Goal: Transaction & Acquisition: Obtain resource

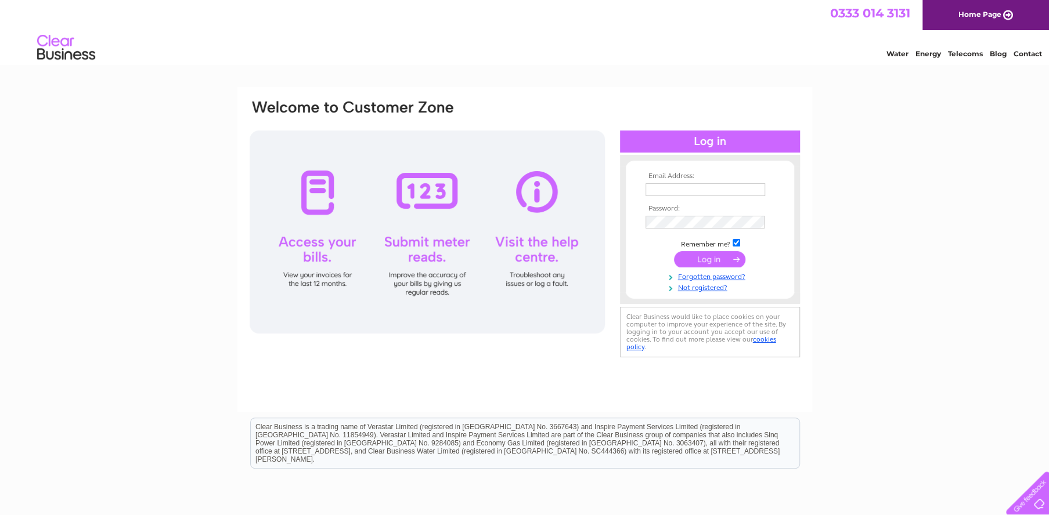
type input "[PERSON_NAME][EMAIL_ADDRESS][DOMAIN_NAME]"
click at [720, 259] on input "submit" at bounding box center [709, 259] width 71 height 16
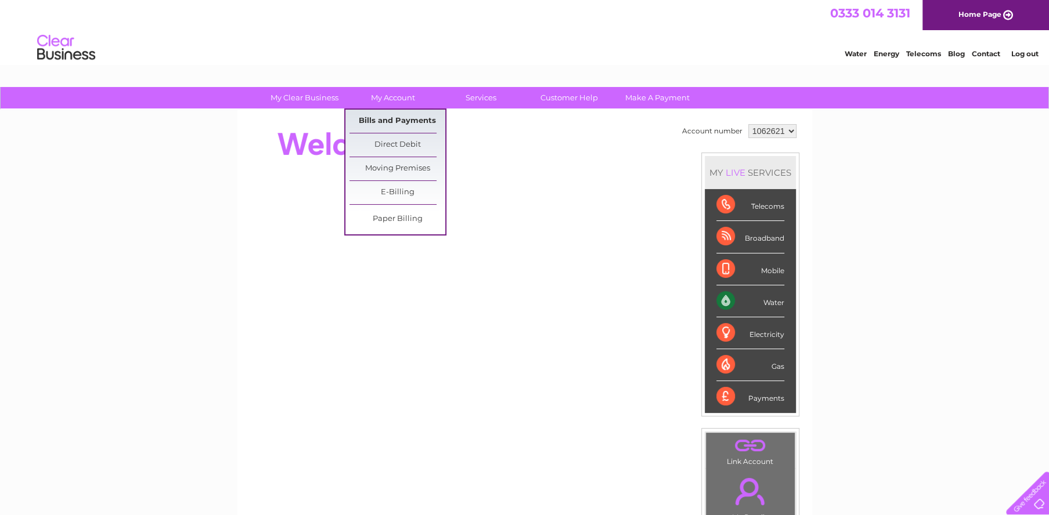
click at [408, 118] on link "Bills and Payments" at bounding box center [397, 121] width 96 height 23
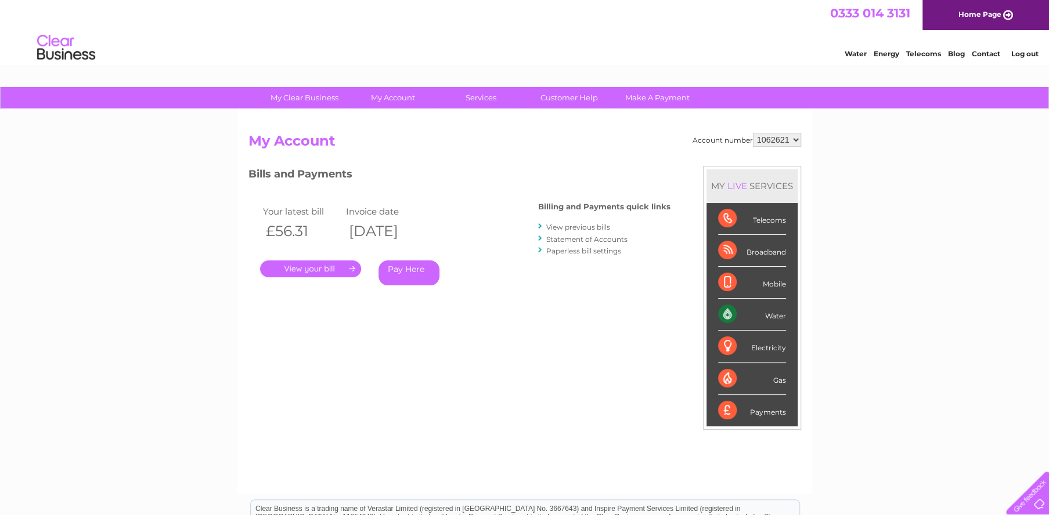
click at [330, 268] on link "." at bounding box center [310, 269] width 101 height 17
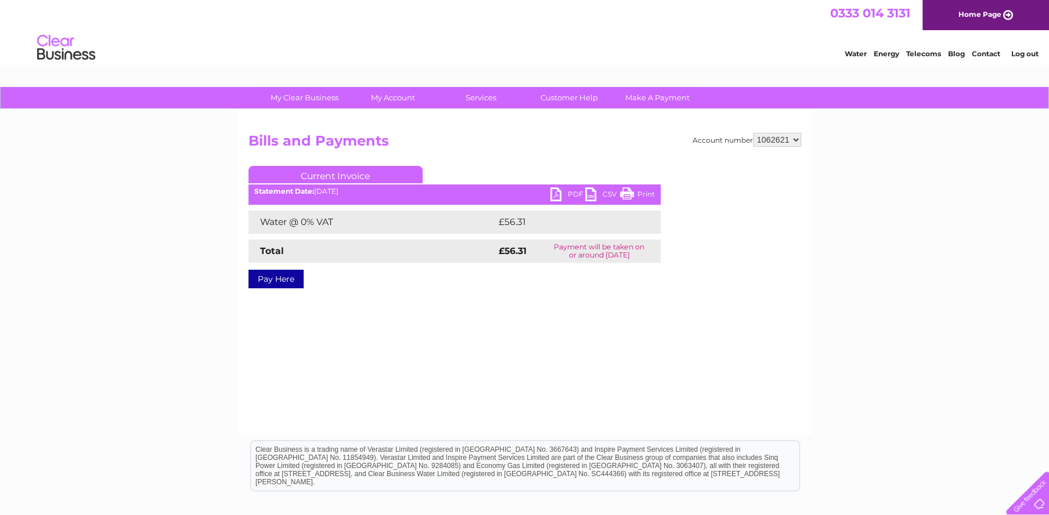
click at [552, 193] on link "PDF" at bounding box center [567, 195] width 35 height 17
click at [632, 343] on div "Account number 1062621 Bills and Payments Current Invoice PDF CSV Print £56.31" at bounding box center [524, 272] width 575 height 325
click at [549, 195] on div "Statement Date: [DATE]" at bounding box center [454, 191] width 412 height 8
click at [557, 194] on link "PDF" at bounding box center [567, 195] width 35 height 17
